Goal: Complete application form

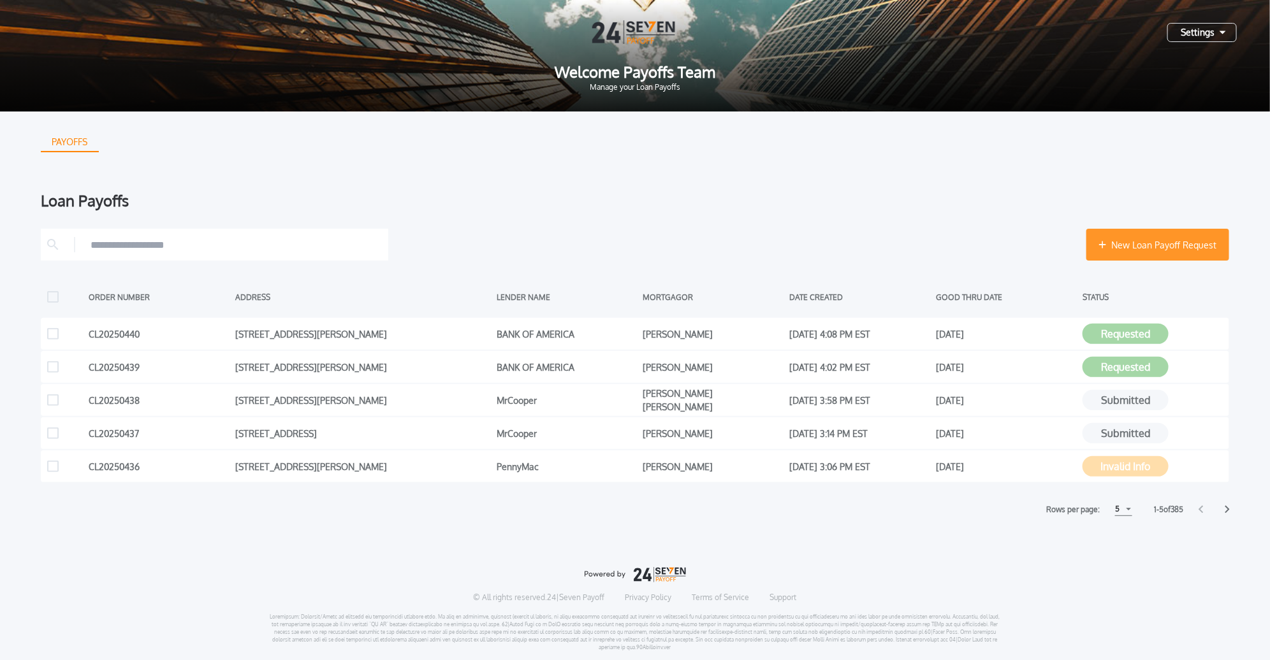
click at [1110, 233] on button "New Loan Payoff Request" at bounding box center [1157, 245] width 143 height 32
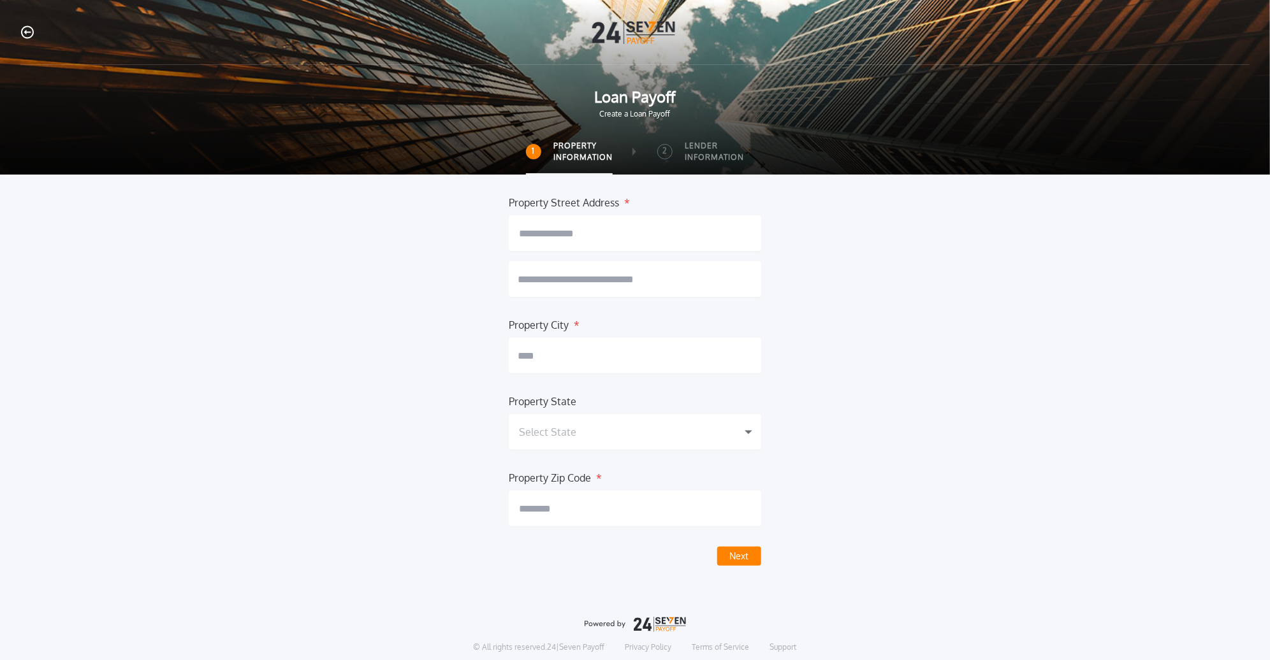
click at [652, 245] on input "text" at bounding box center [635, 233] width 252 height 36
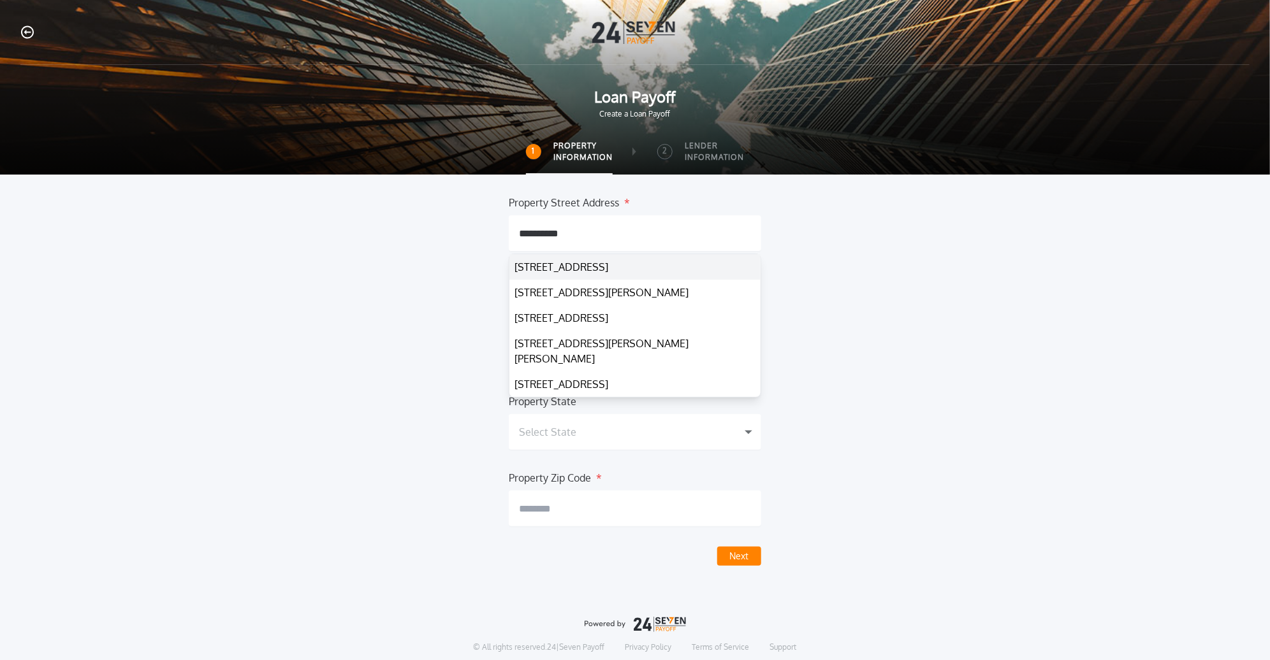
click at [721, 277] on button "[STREET_ADDRESS]" at bounding box center [634, 266] width 251 height 25
type input "**********"
type input "******"
type input "**********"
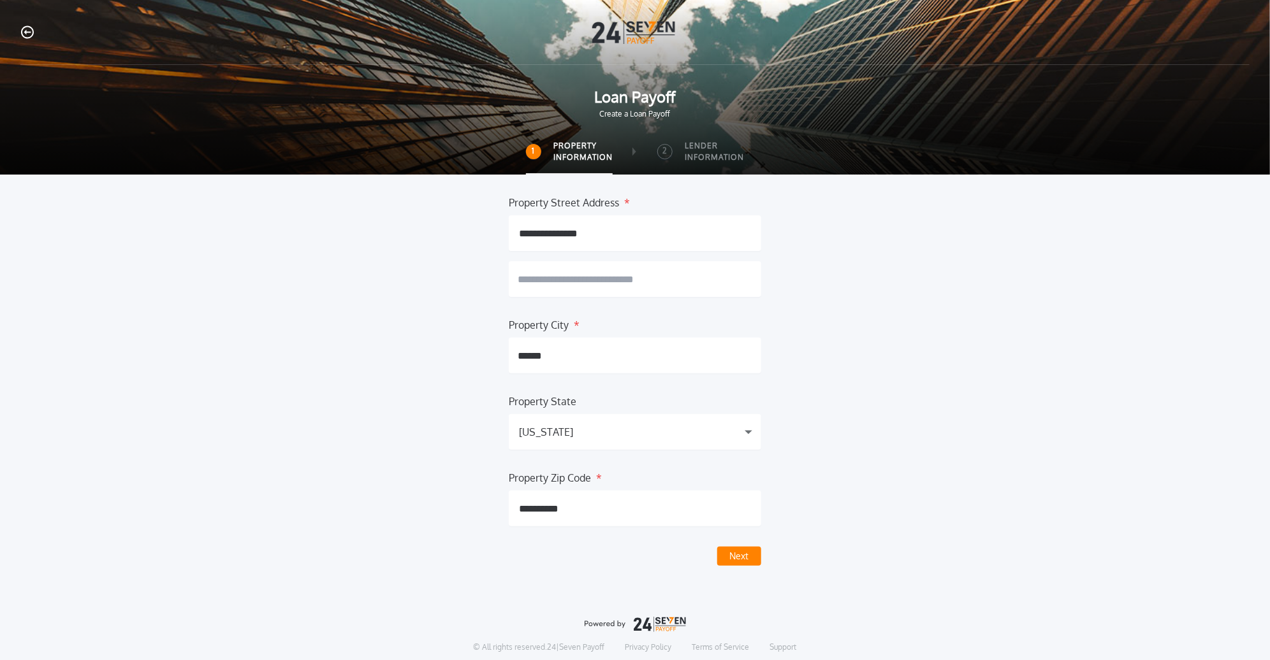
click at [731, 556] on button "Next" at bounding box center [739, 556] width 44 height 19
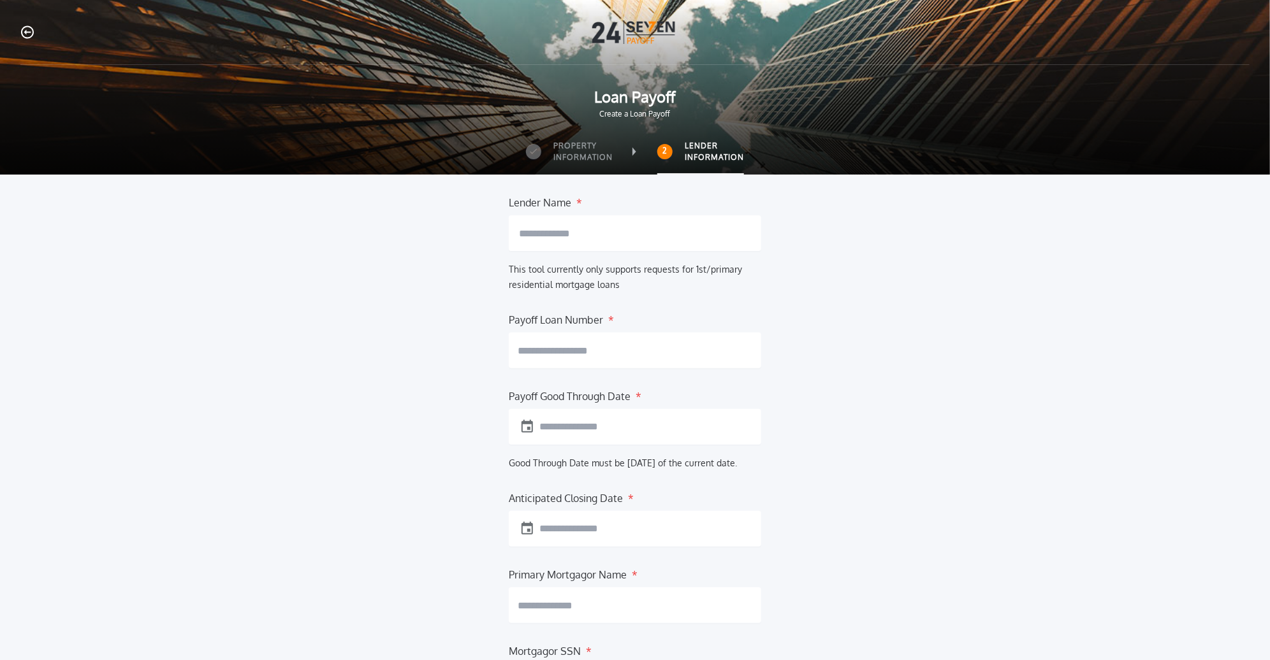
click at [620, 240] on input "text" at bounding box center [635, 233] width 252 height 36
click at [633, 264] on button "LAKE [US_STATE] CREDIT UNION" at bounding box center [635, 264] width 231 height 15
type input "**********"
click at [23, 35] on icon "button" at bounding box center [27, 32] width 13 height 13
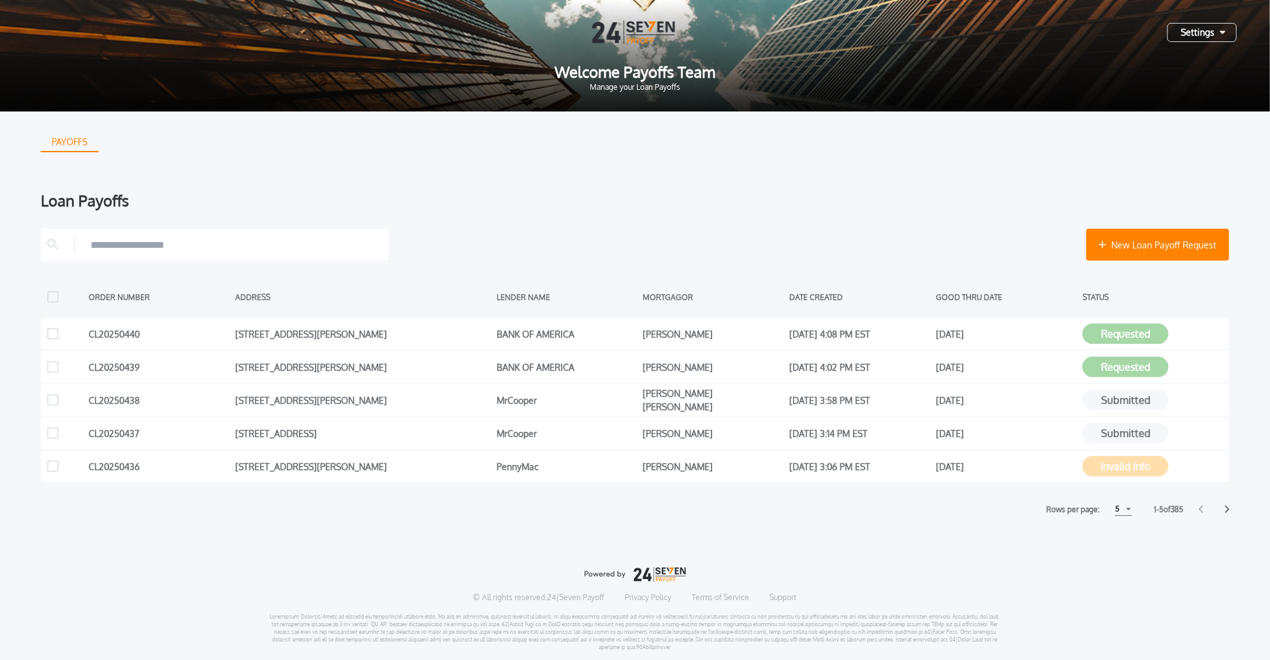
click at [1126, 510] on div "5" at bounding box center [1123, 509] width 17 height 13
click at [1119, 559] on h1 "15" at bounding box center [1123, 557] width 12 height 15
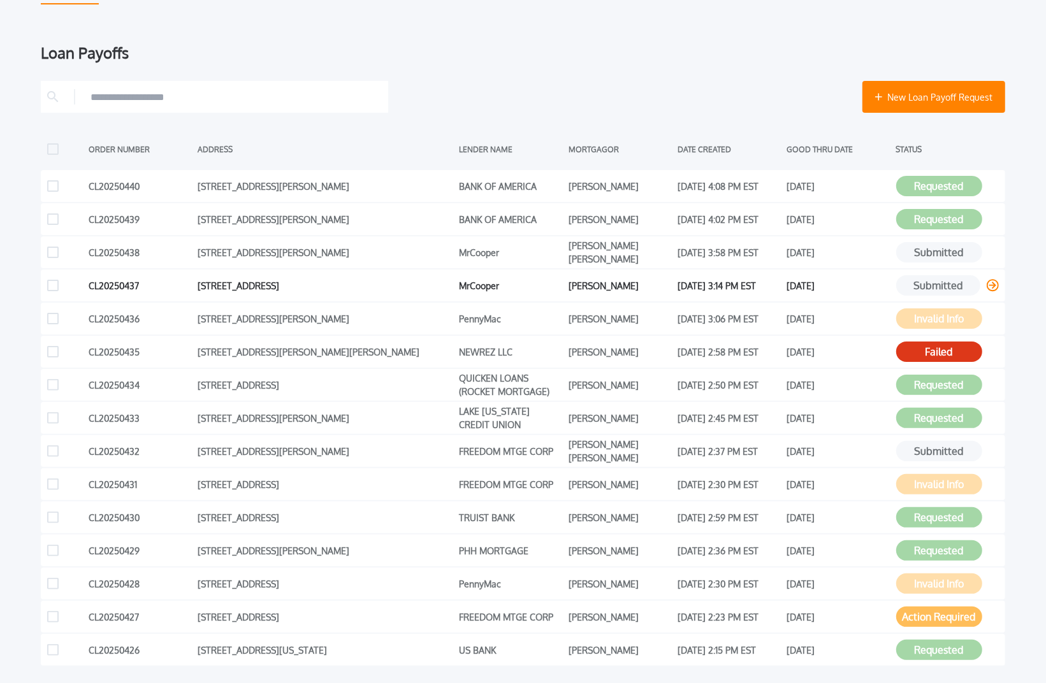
scroll to position [327, 0]
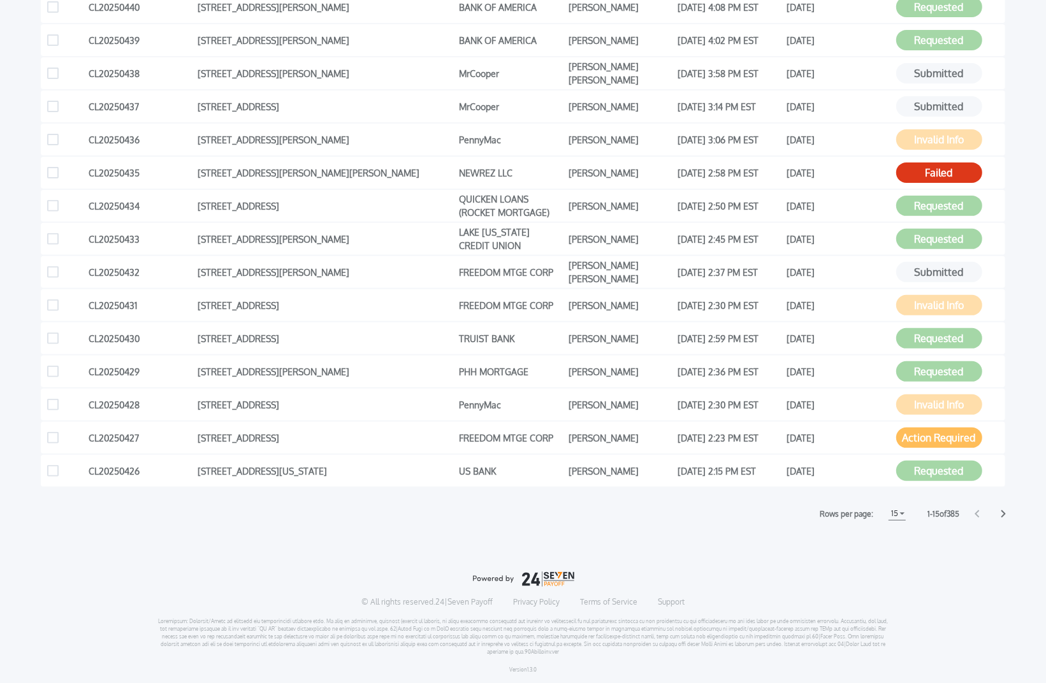
click at [1005, 515] on icon at bounding box center [1003, 514] width 5 height 8
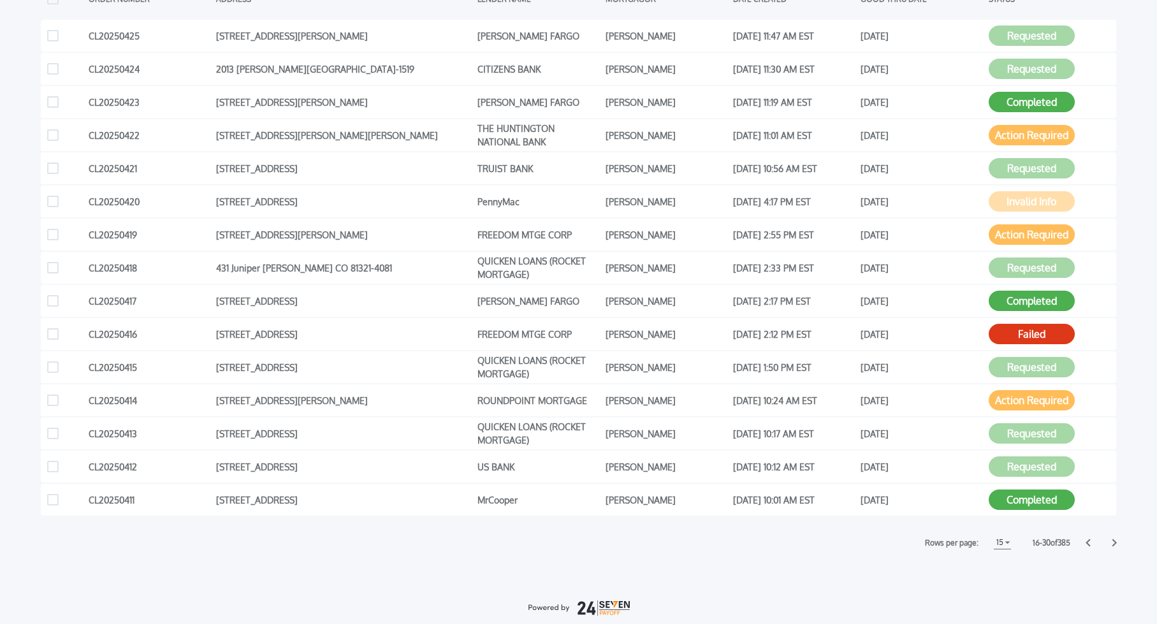
scroll to position [312, 0]
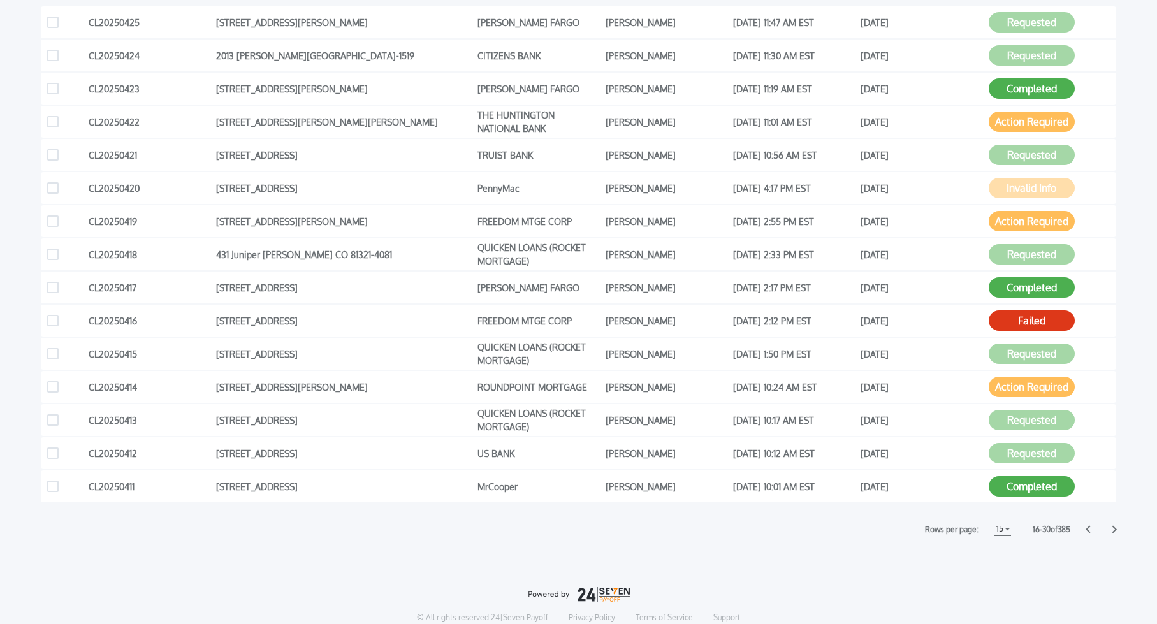
click at [1089, 529] on icon at bounding box center [1088, 529] width 5 height 8
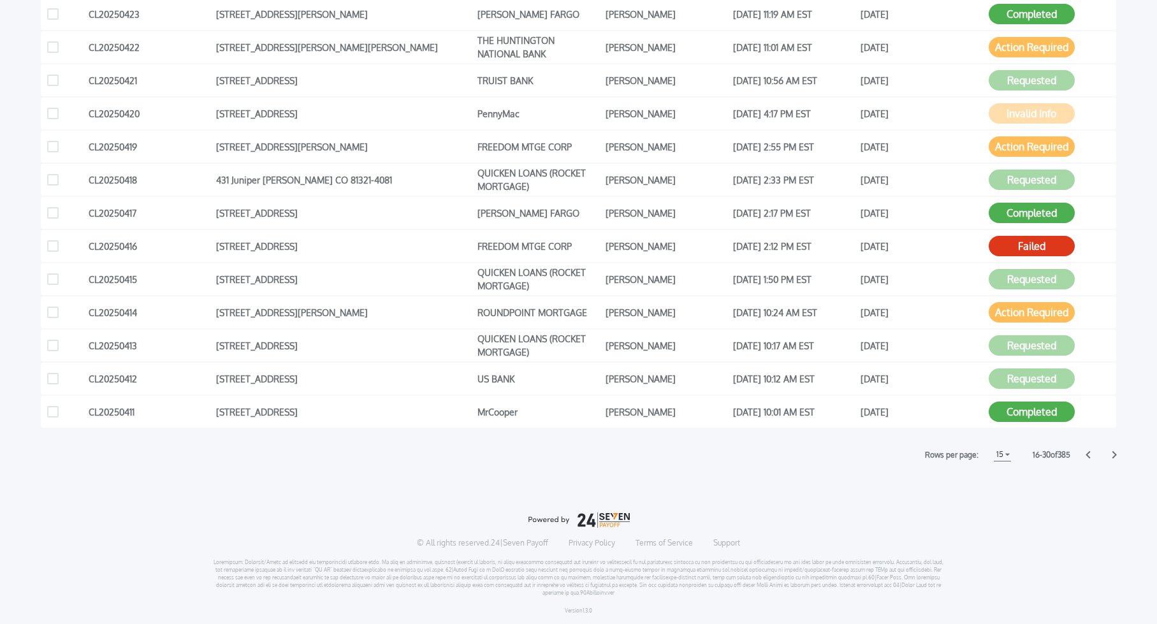
click at [1086, 454] on icon at bounding box center [1088, 455] width 4 height 8
click at [1088, 454] on icon at bounding box center [1088, 455] width 5 height 8
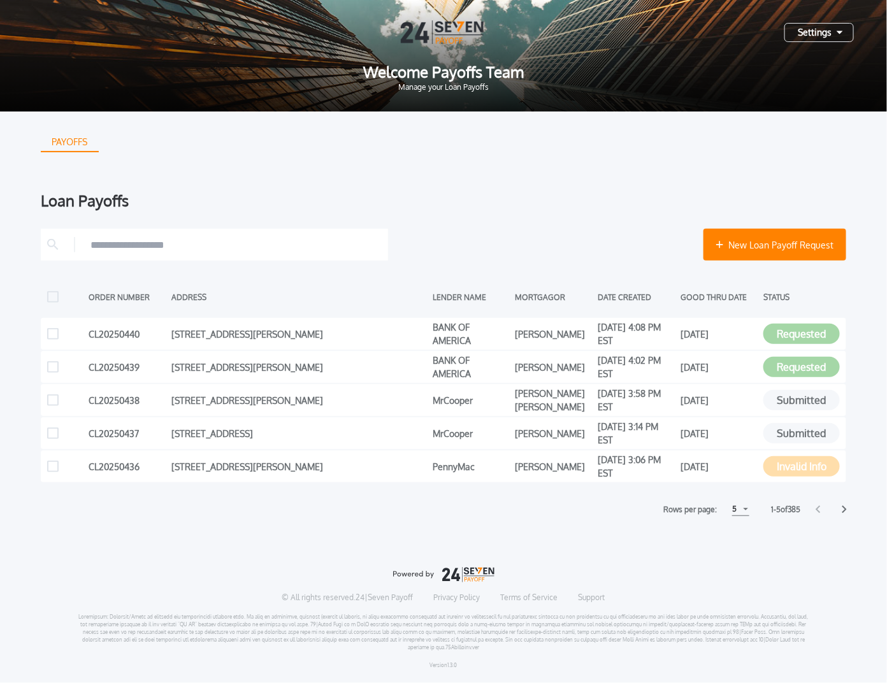
click at [742, 507] on div "5" at bounding box center [740, 509] width 17 height 13
click at [739, 560] on h1 "15" at bounding box center [740, 557] width 12 height 15
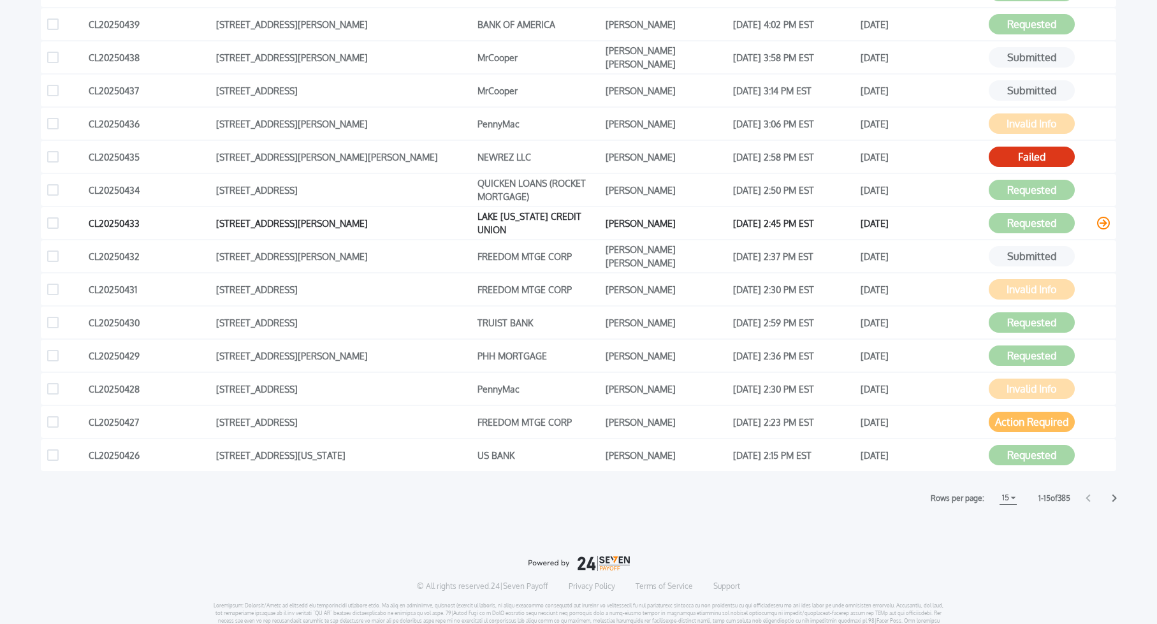
scroll to position [333, 0]
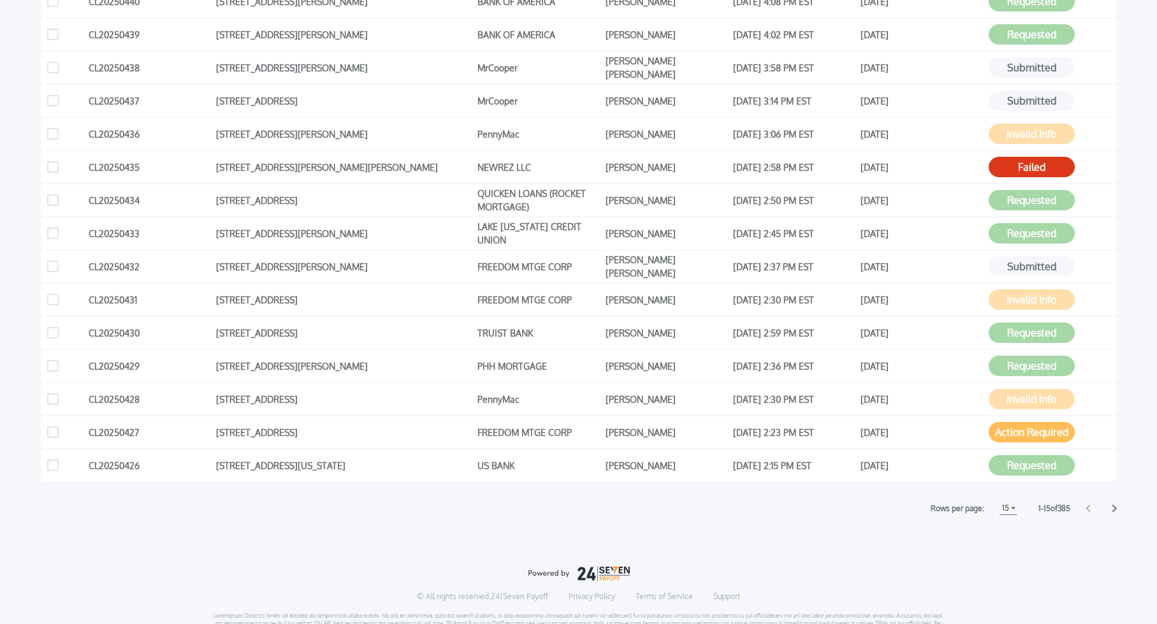
click at [1115, 506] on icon at bounding box center [1114, 509] width 4 height 8
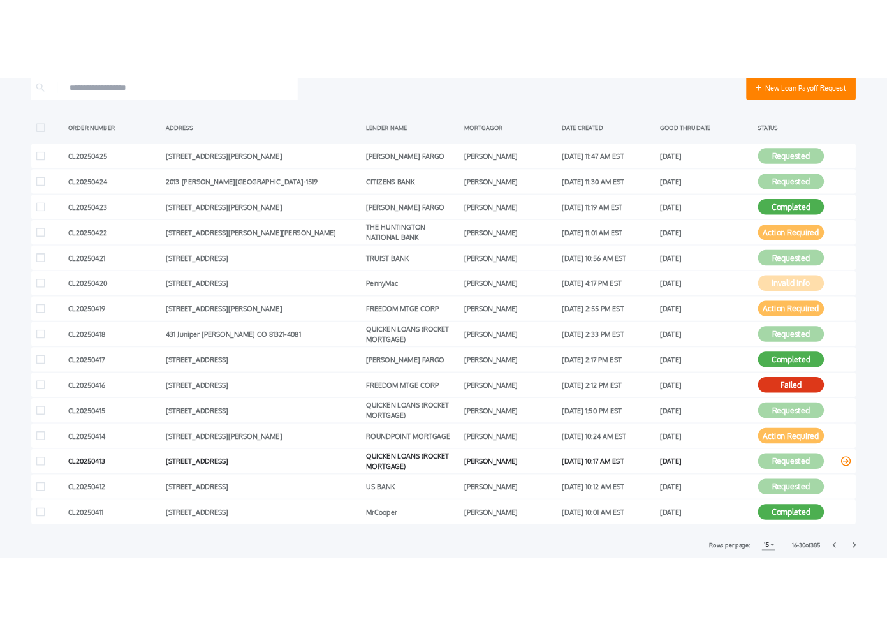
scroll to position [231, 0]
